Goal: Find specific page/section: Find specific page/section

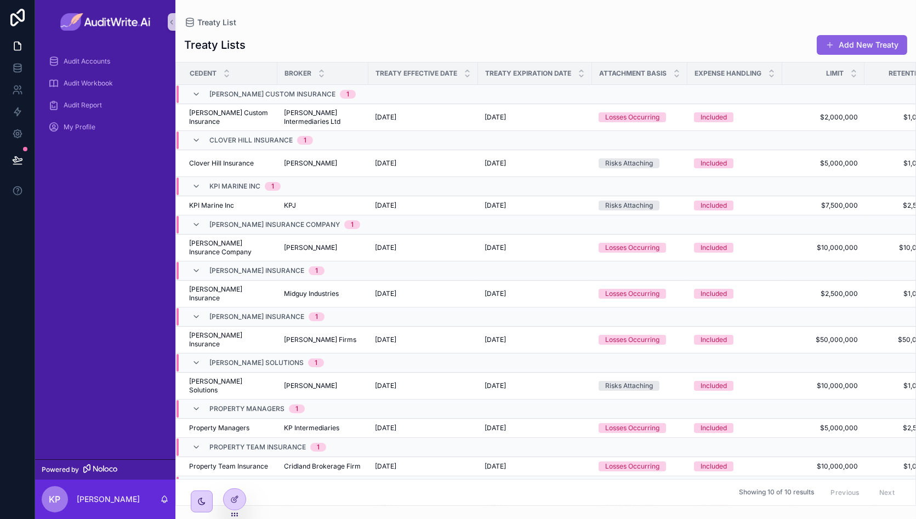
drag, startPoint x: 214, startPoint y: 72, endPoint x: 309, endPoint y: 35, distance: 101.9
click at [309, 35] on div "Treaty Lists Add New Treaty" at bounding box center [545, 45] width 723 height 21
click at [216, 217] on div "[PERSON_NAME] Insurance Company 1" at bounding box center [284, 225] width 151 height 18
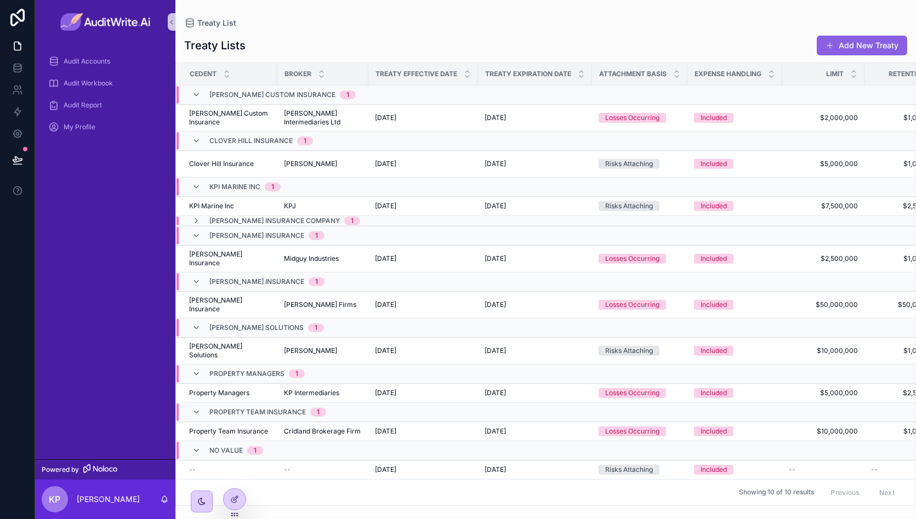
click at [224, 184] on span "KPI Marine Inc" at bounding box center [234, 187] width 51 height 9
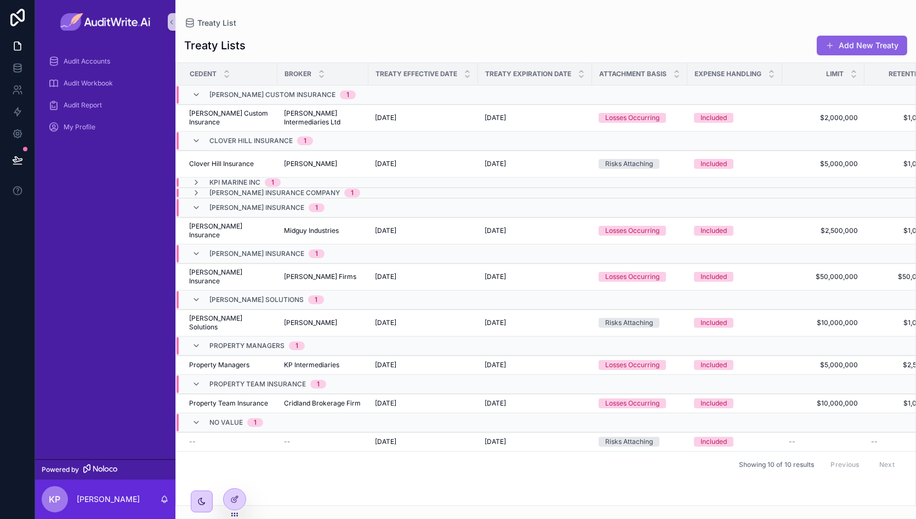
click at [234, 141] on span "Clover Hill Insurance" at bounding box center [250, 141] width 83 height 9
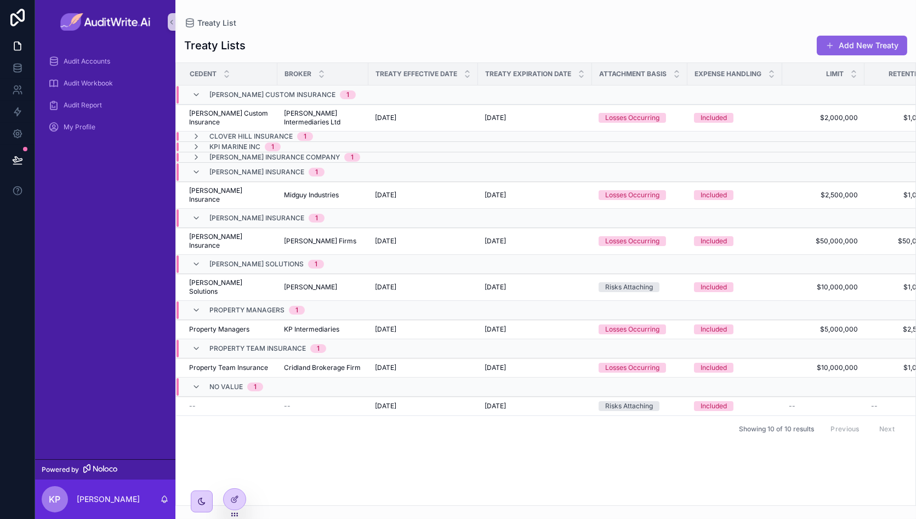
click at [246, 90] on span "[PERSON_NAME] Custom Insurance" at bounding box center [272, 94] width 126 height 9
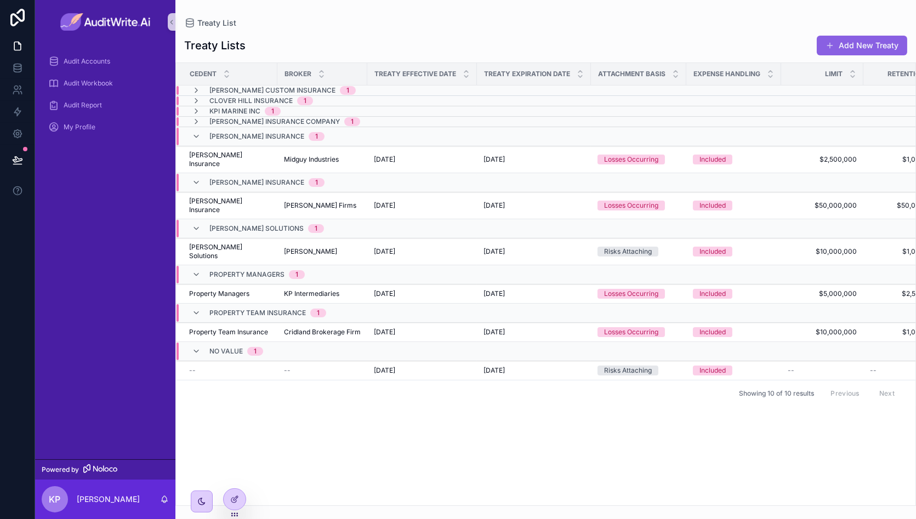
click at [233, 180] on span "[PERSON_NAME] Insurance" at bounding box center [256, 182] width 95 height 9
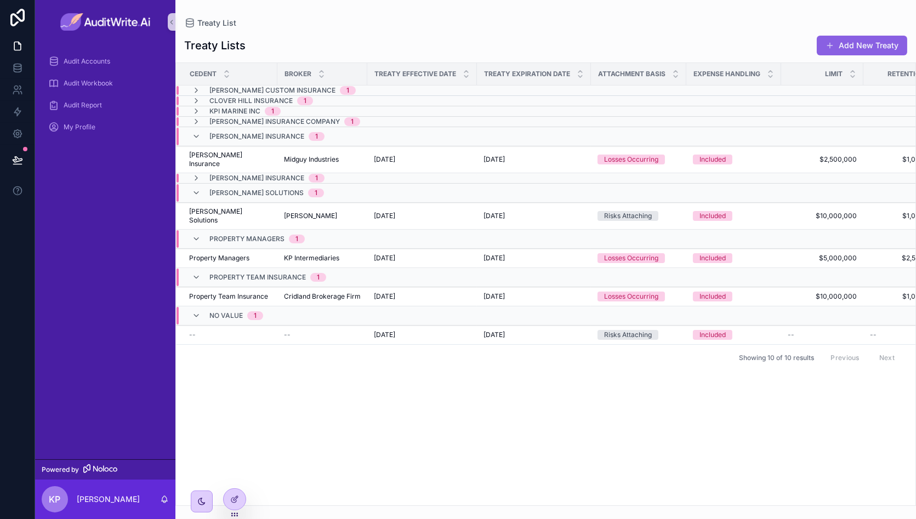
click at [247, 134] on span "[PERSON_NAME] Insurance" at bounding box center [256, 136] width 95 height 9
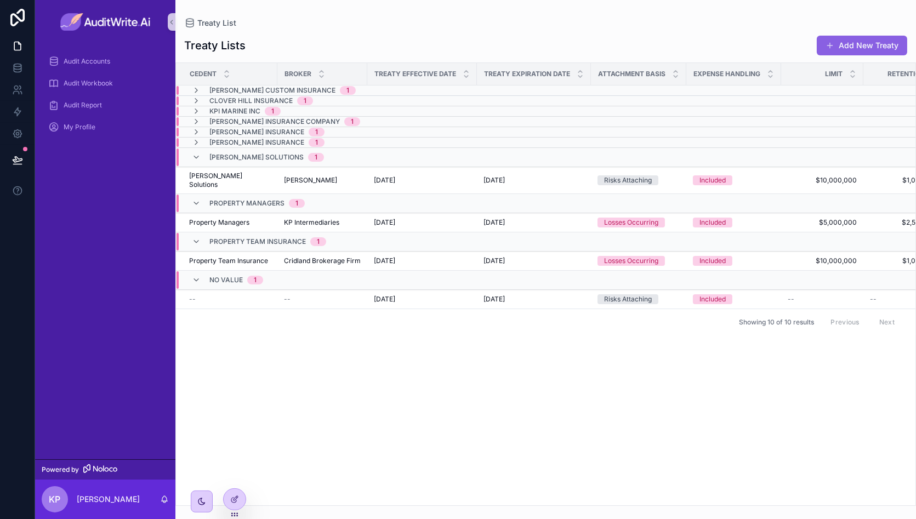
click at [233, 199] on span "Property Managers" at bounding box center [246, 203] width 75 height 9
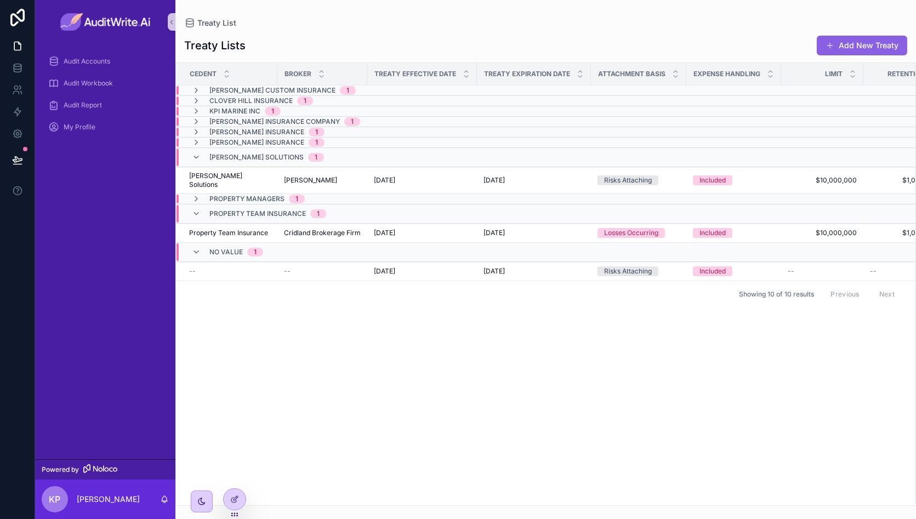
click at [239, 158] on span "[PERSON_NAME] Solutions" at bounding box center [256, 157] width 94 height 9
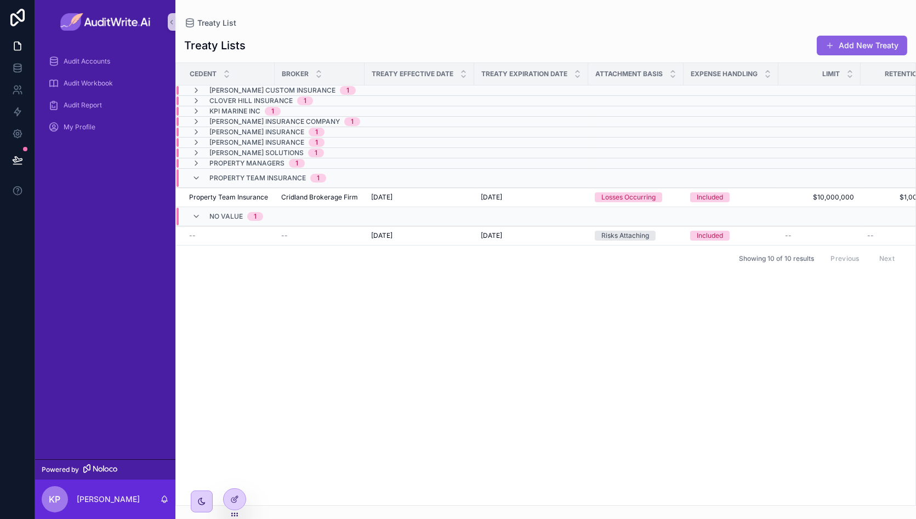
click at [231, 176] on span "Property Team Insurance" at bounding box center [257, 178] width 96 height 9
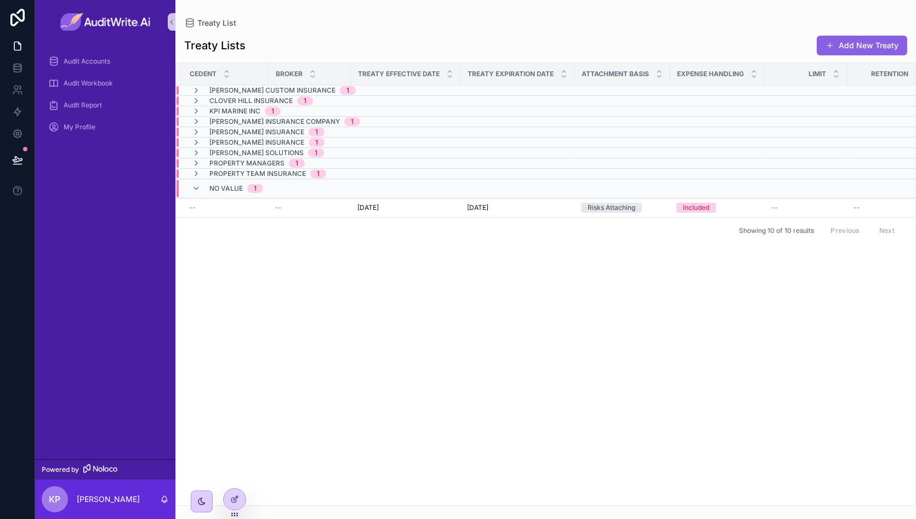
click at [238, 184] on span "No value" at bounding box center [225, 188] width 33 height 9
click at [249, 111] on span "KPI Marine Inc" at bounding box center [234, 111] width 51 height 9
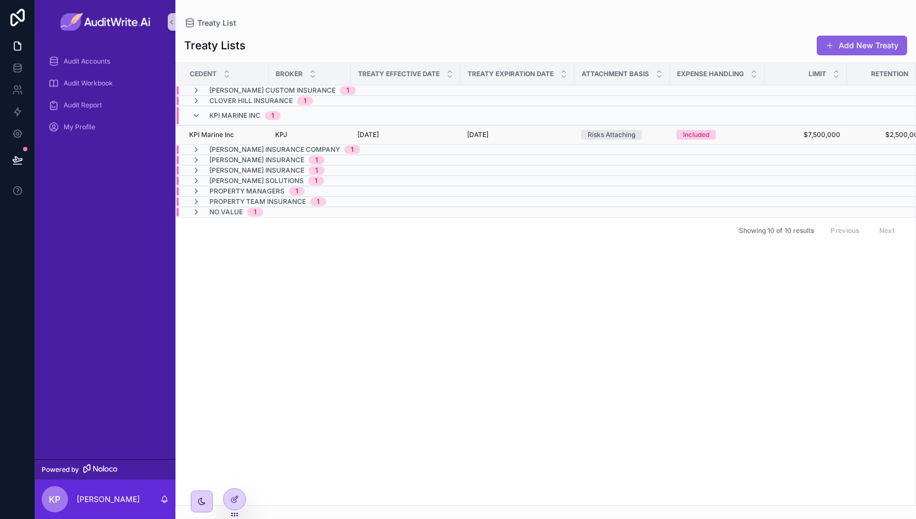
click at [254, 135] on div "KPI Marine Inc KPI Marine Inc" at bounding box center [225, 134] width 73 height 9
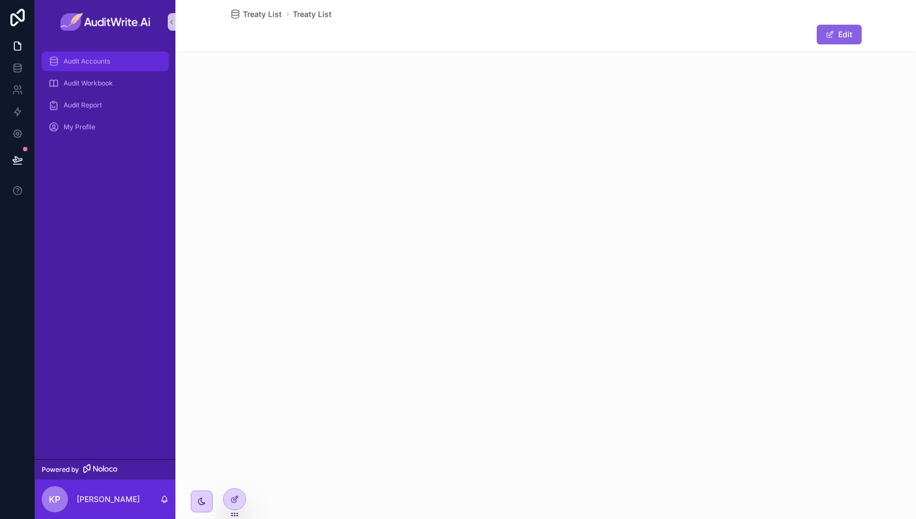
click at [92, 61] on span "Audit Accounts" at bounding box center [87, 61] width 47 height 9
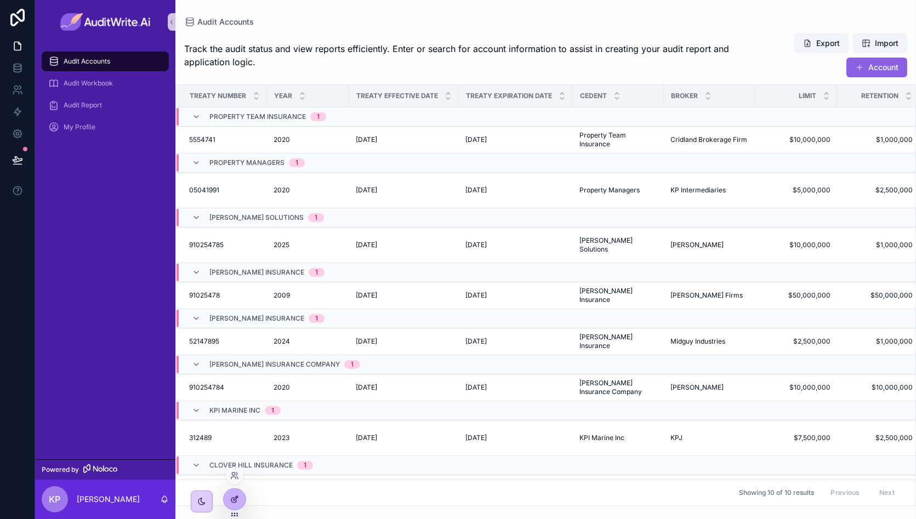
click at [242, 501] on div at bounding box center [235, 499] width 22 height 21
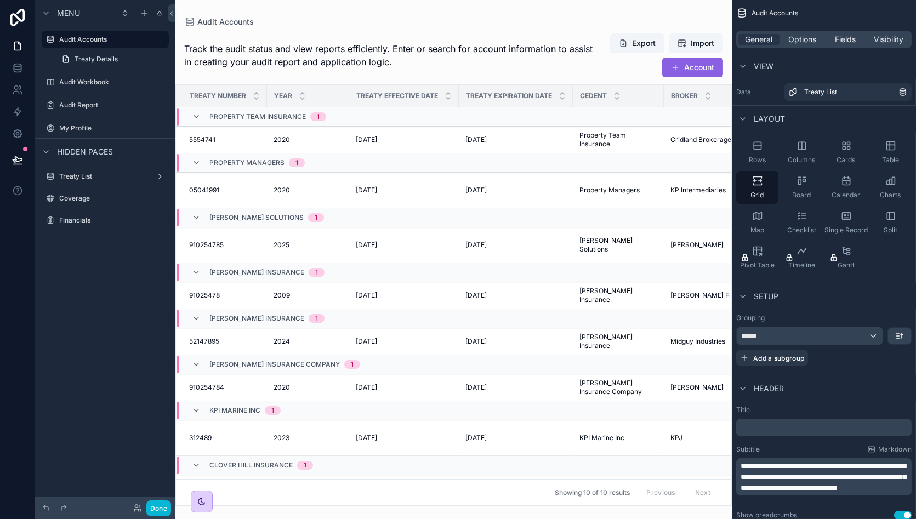
click at [462, 74] on div "scrollable content" at bounding box center [453, 259] width 556 height 519
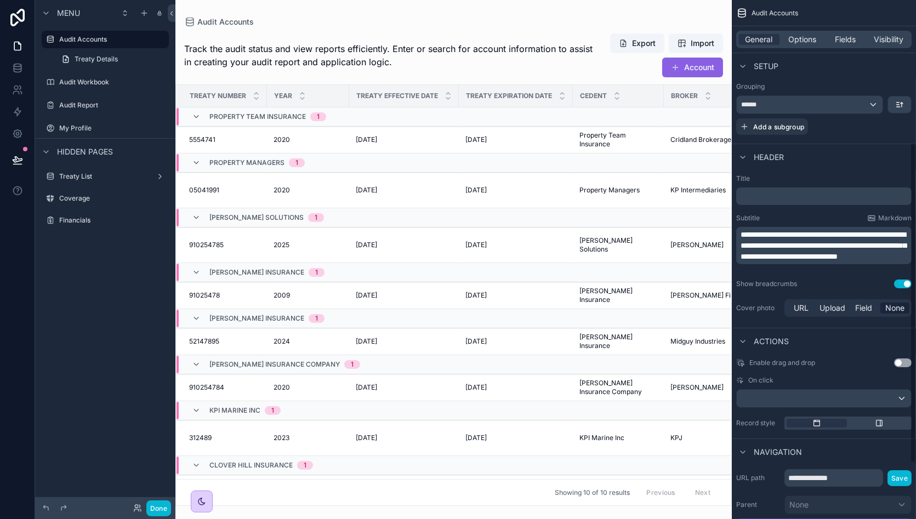
scroll to position [321, 0]
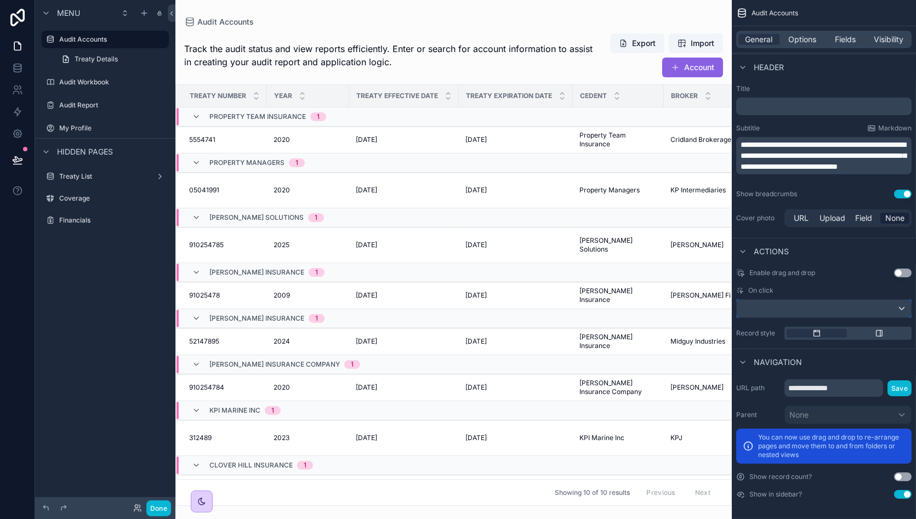
click at [827, 309] on div "scrollable content" at bounding box center [824, 309] width 174 height 18
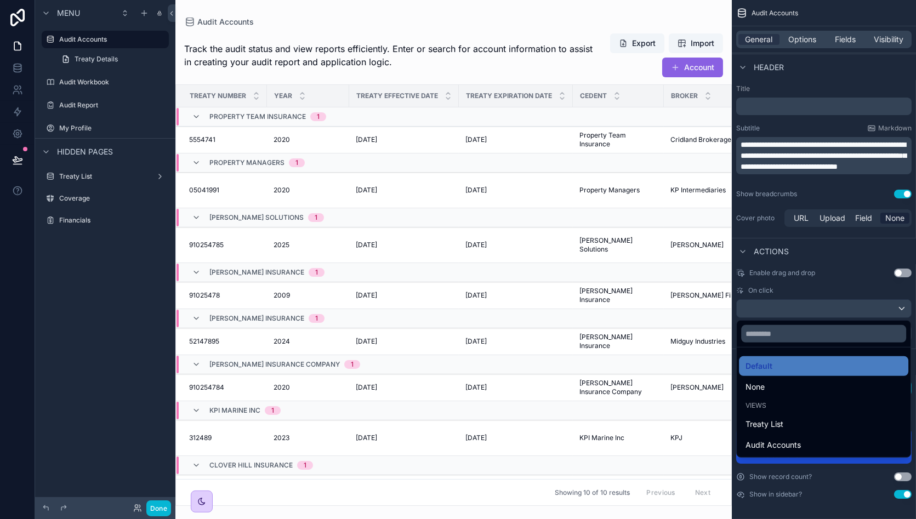
click at [834, 315] on div "scrollable content" at bounding box center [458, 259] width 916 height 519
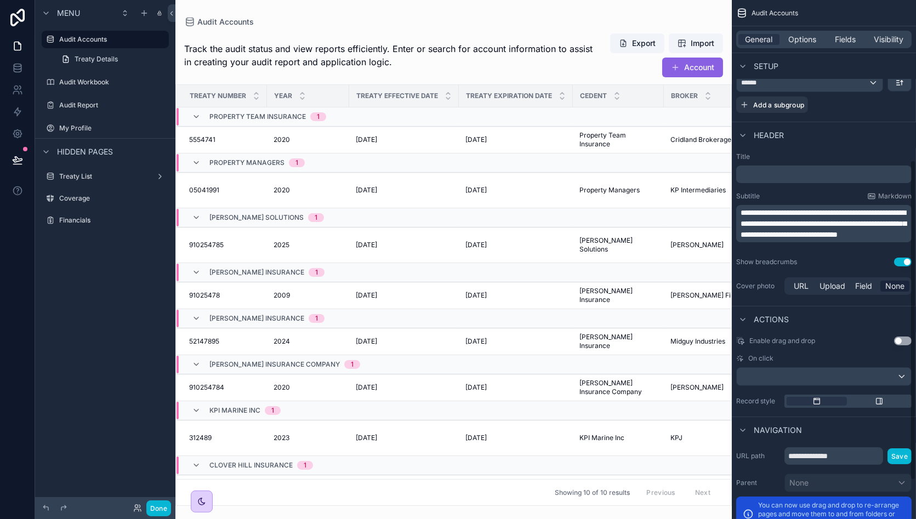
scroll to position [254, 0]
click at [792, 43] on span "Options" at bounding box center [802, 39] width 28 height 11
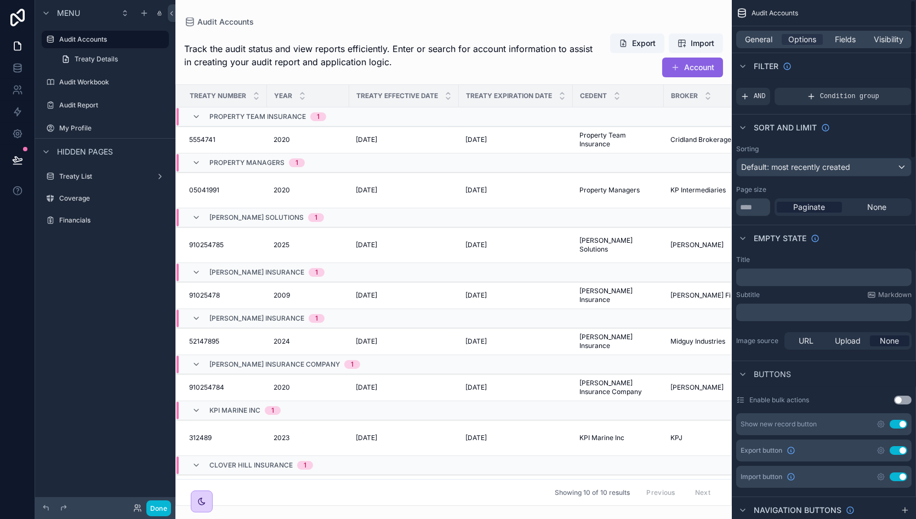
scroll to position [0, 0]
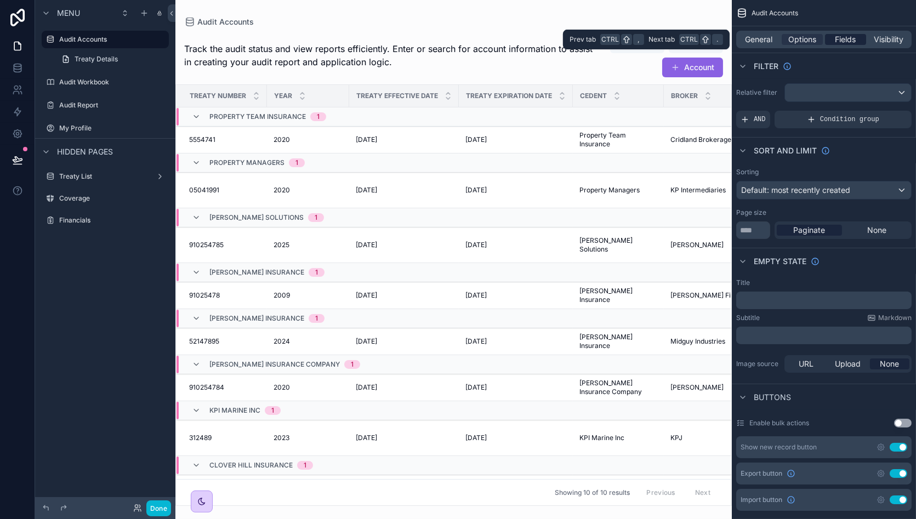
click at [847, 43] on span "Fields" at bounding box center [846, 39] width 21 height 11
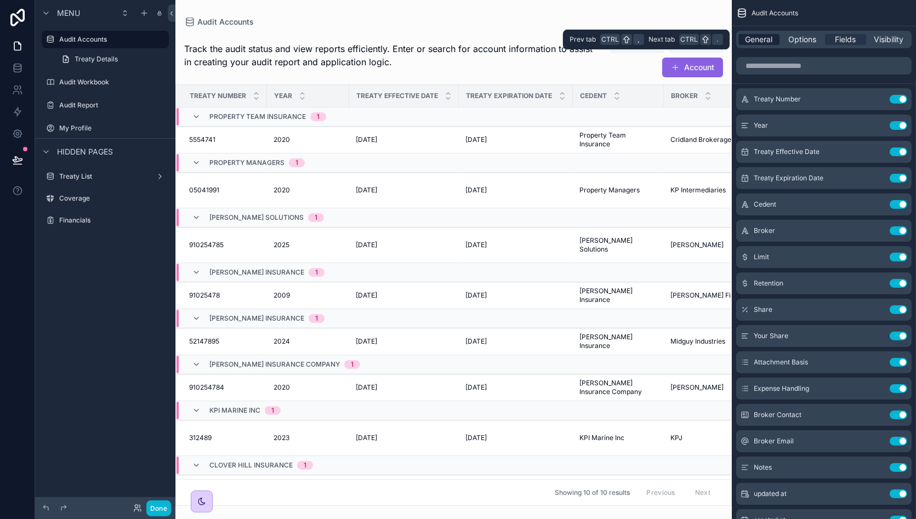
click at [768, 37] on span "General" at bounding box center [759, 39] width 27 height 11
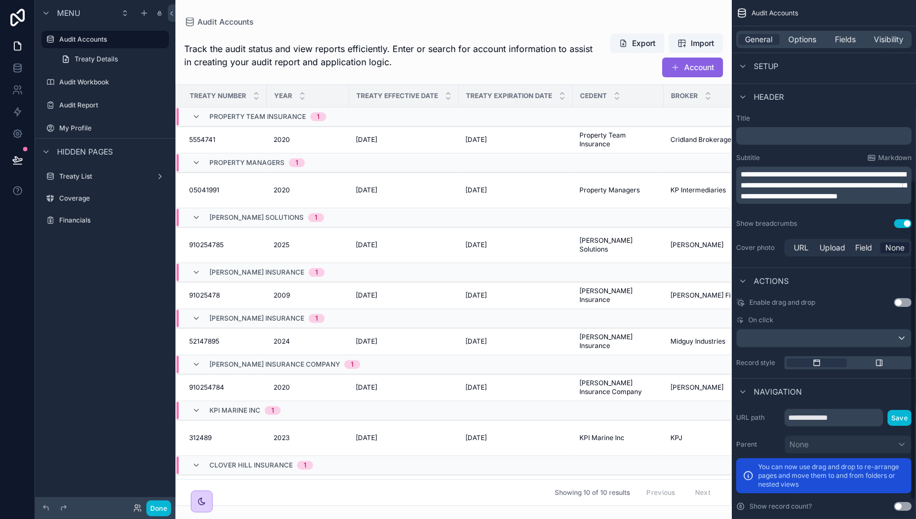
scroll to position [321, 0]
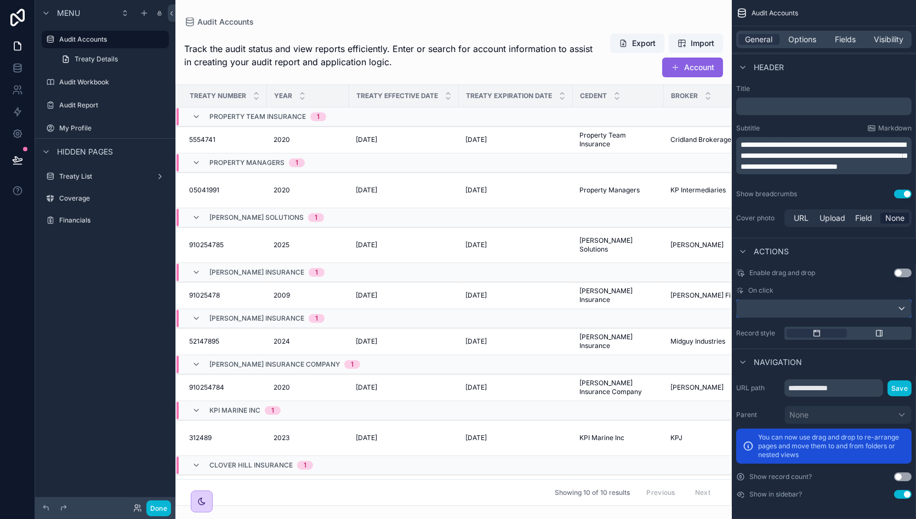
click at [787, 306] on div "scrollable content" at bounding box center [824, 309] width 174 height 18
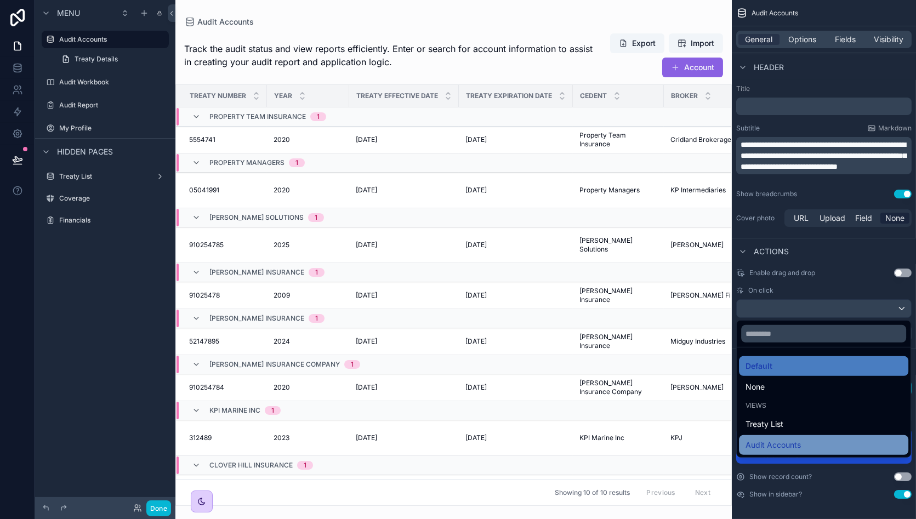
click at [840, 441] on div "Audit Accounts" at bounding box center [824, 445] width 156 height 13
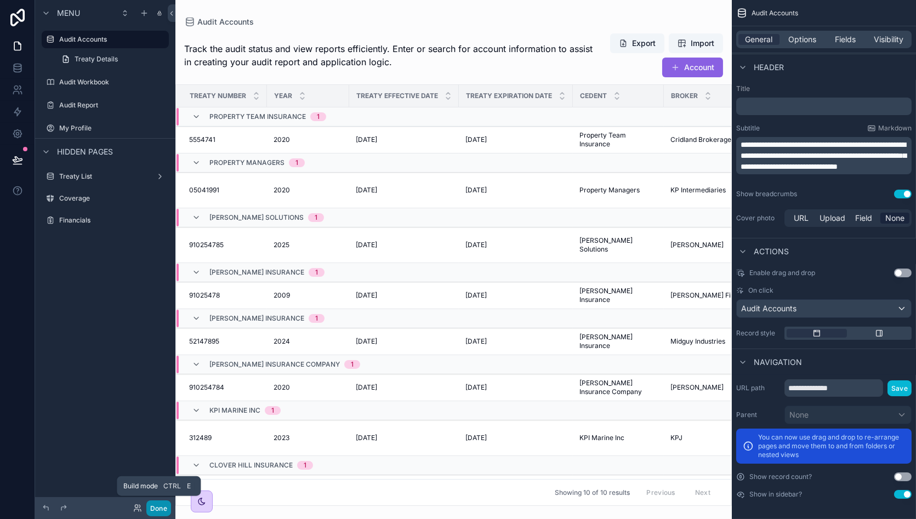
click at [161, 505] on button "Done" at bounding box center [158, 509] width 25 height 16
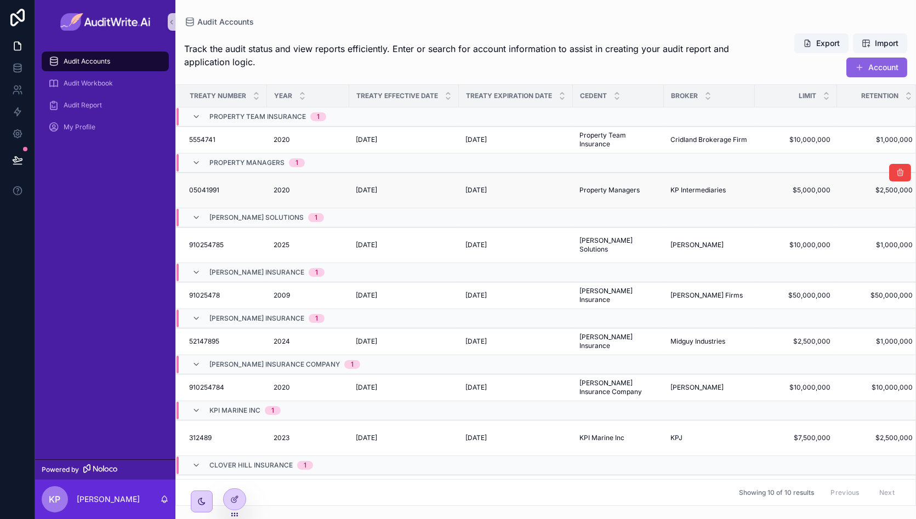
click at [281, 195] on td "2020 2020" at bounding box center [308, 191] width 82 height 36
click at [319, 187] on div "2020 2020" at bounding box center [308, 190] width 69 height 9
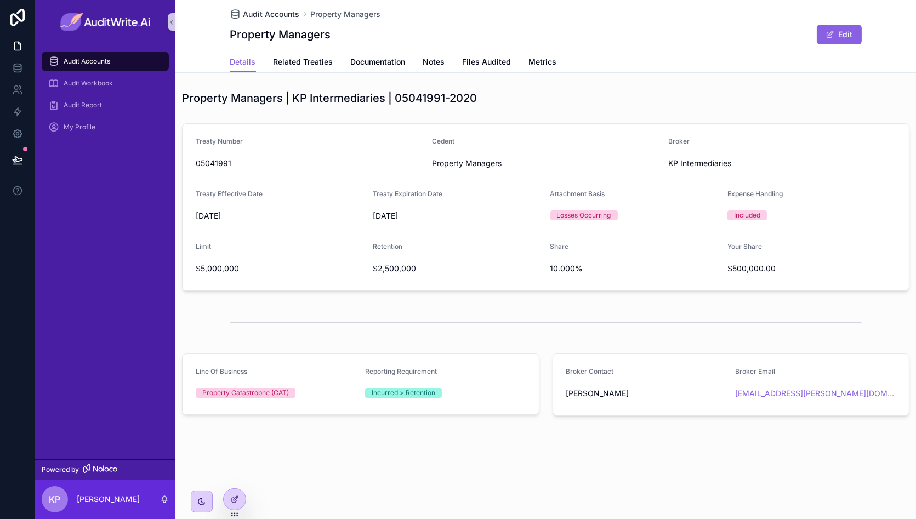
click at [280, 11] on span "Audit Accounts" at bounding box center [271, 14] width 56 height 11
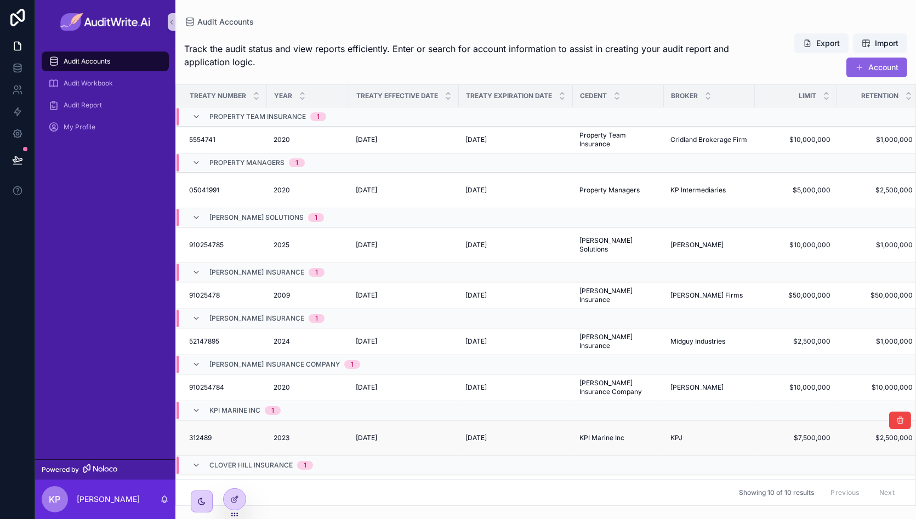
click at [302, 434] on div "2023 2023" at bounding box center [308, 438] width 69 height 9
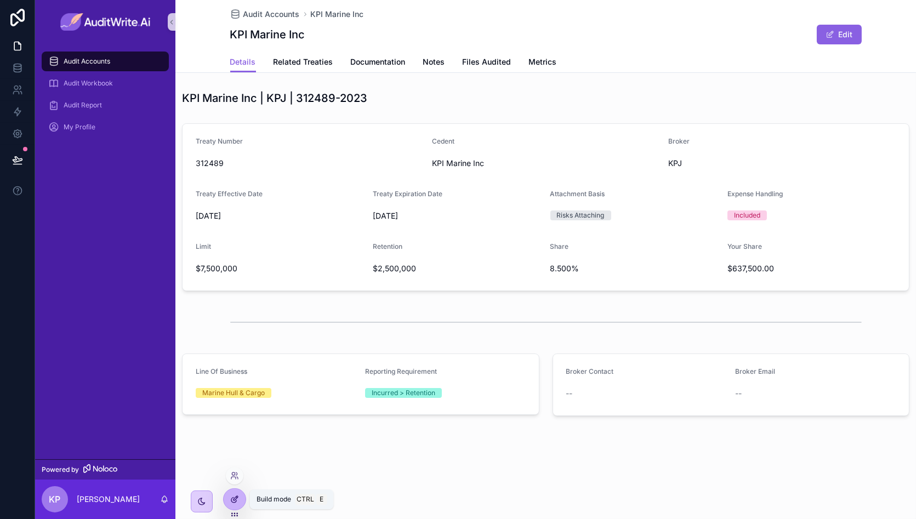
click at [242, 497] on div at bounding box center [235, 499] width 22 height 21
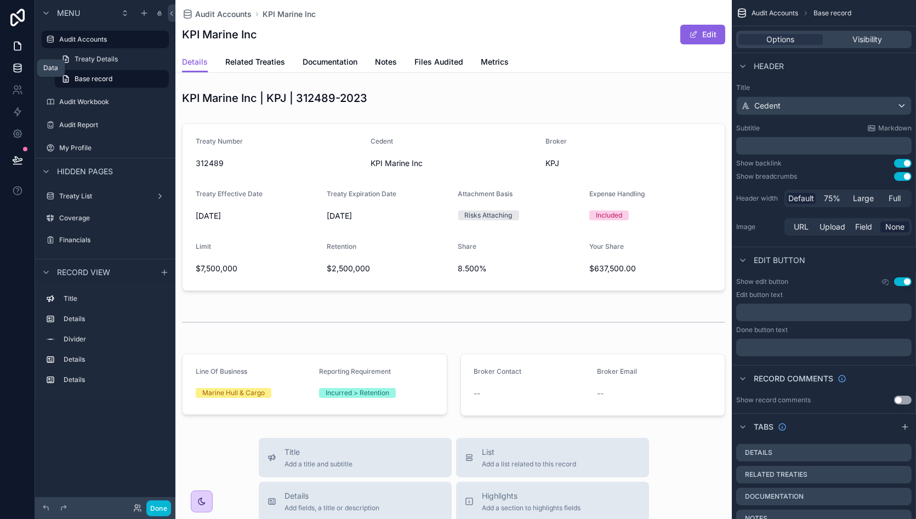
click at [21, 64] on icon at bounding box center [17, 67] width 11 height 11
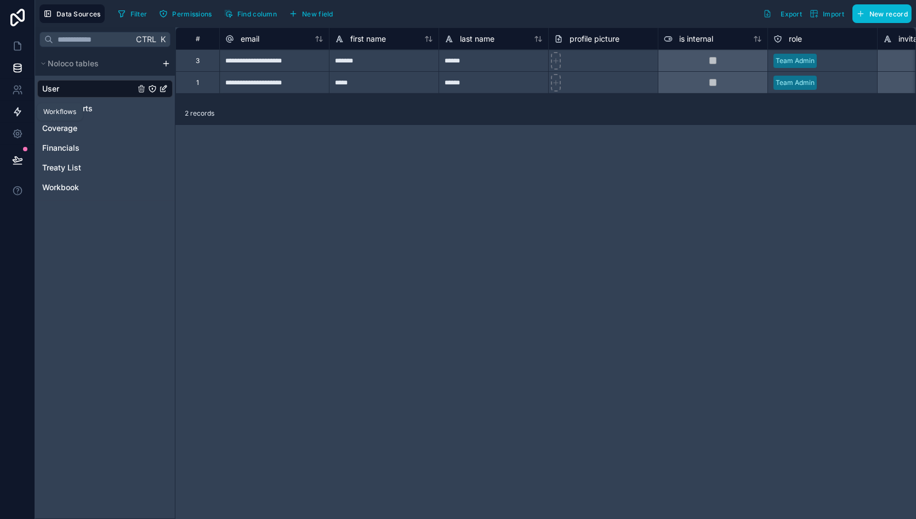
click at [21, 114] on icon at bounding box center [17, 111] width 11 height 11
